Goal: Find specific page/section: Find specific page/section

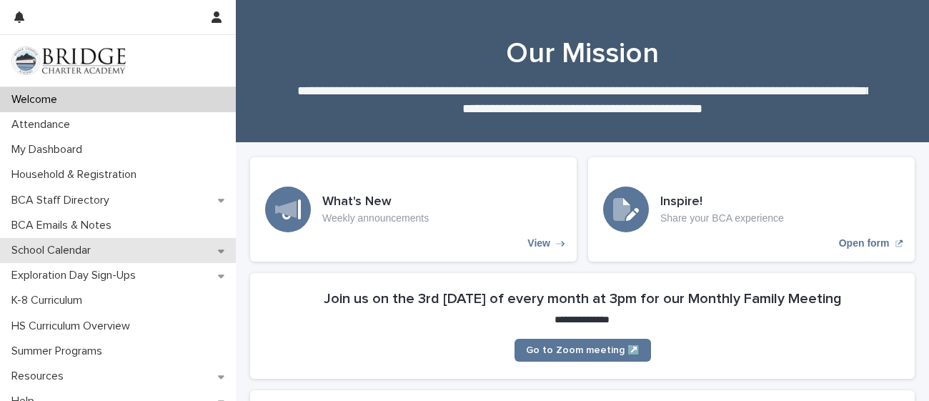
click at [117, 250] on div "School Calendar" at bounding box center [118, 250] width 236 height 25
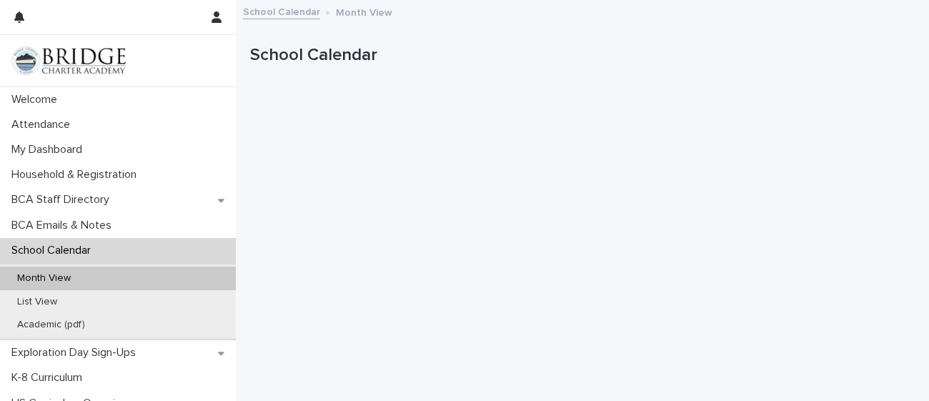
click at [110, 245] on div "School Calendar" at bounding box center [118, 250] width 236 height 25
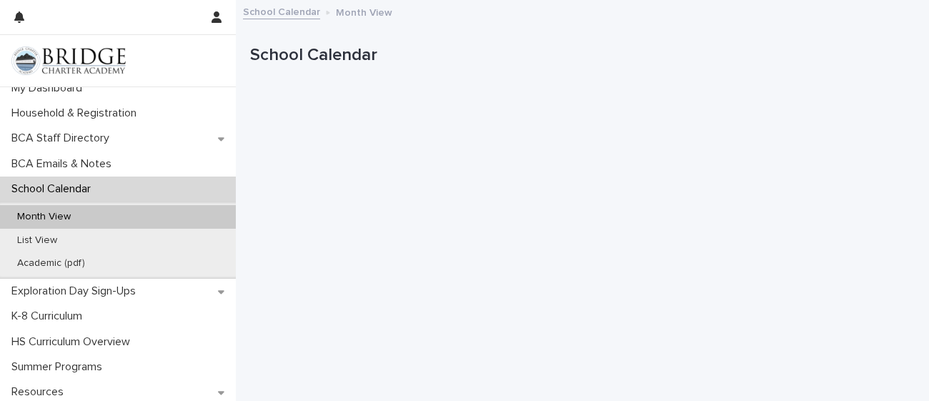
scroll to position [56, 0]
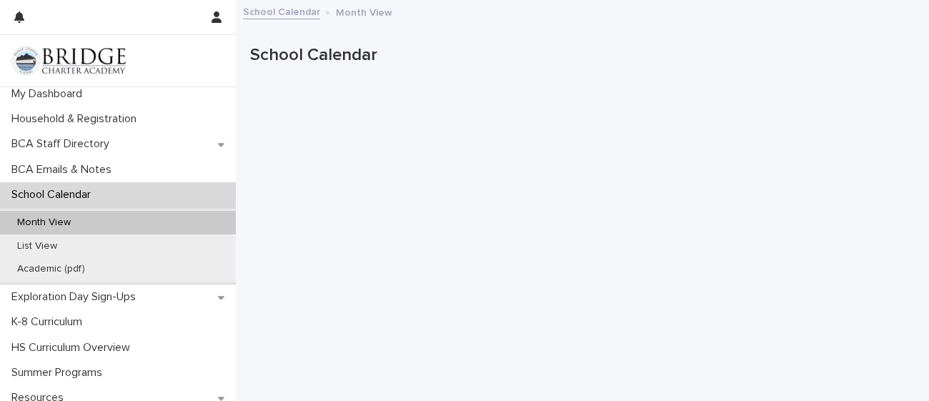
click at [61, 220] on p "Month View" at bounding box center [44, 222] width 76 height 12
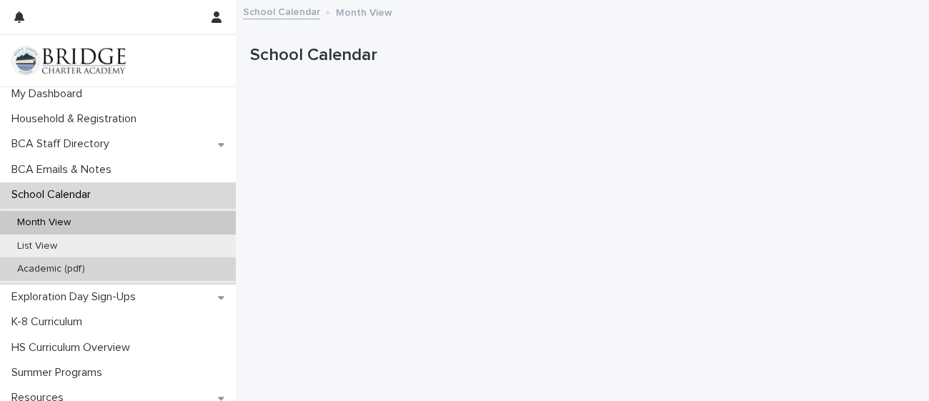
click at [64, 269] on p "Academic (pdf)" at bounding box center [51, 269] width 91 height 12
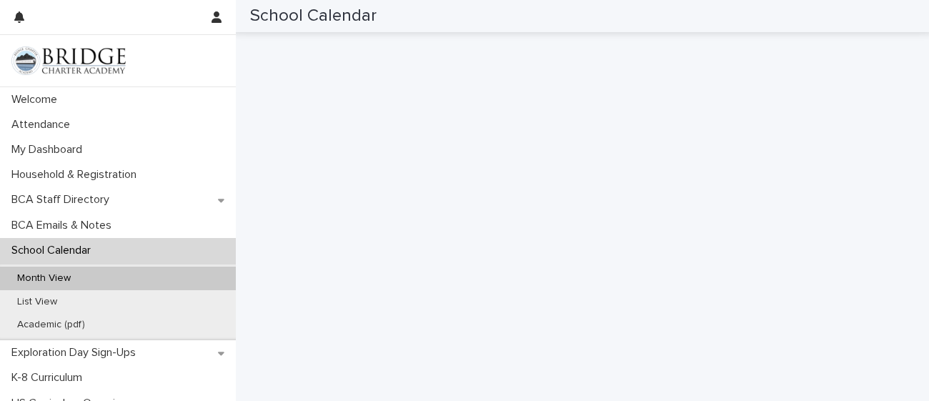
scroll to position [134, 0]
